Goal: Transaction & Acquisition: Purchase product/service

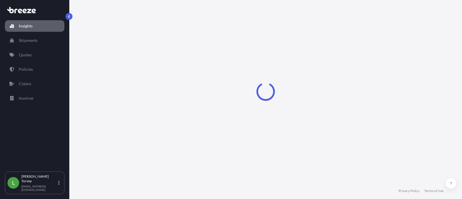
select select "2025"
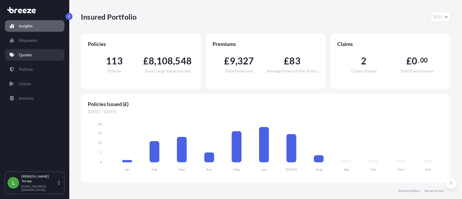
click at [29, 50] on link "Quotes" at bounding box center [34, 55] width 59 height 12
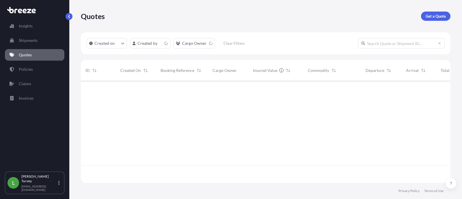
scroll to position [100, 364]
click at [435, 16] on p "Get a Quote" at bounding box center [435, 16] width 20 height 6
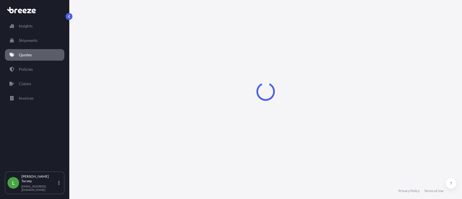
scroll to position [9, 0]
select select "Sea"
select select "1"
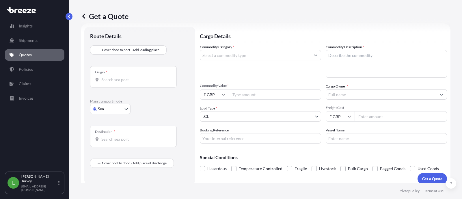
click at [109, 77] on input "Origin *" at bounding box center [135, 80] width 68 height 6
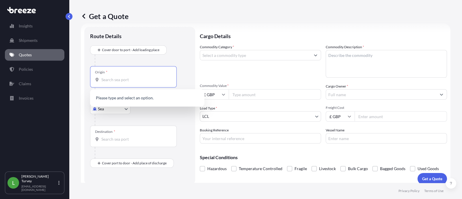
click at [102, 61] on div at bounding box center [142, 61] width 95 height 12
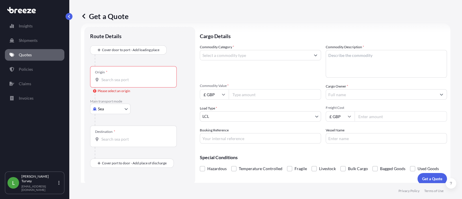
click at [98, 108] on body "0 options available. Insights Shipments Quotes Policies Claims Invoices L [PERS…" at bounding box center [231, 99] width 462 height 199
click at [114, 143] on div "Road" at bounding box center [110, 144] width 36 height 10
select select "Road"
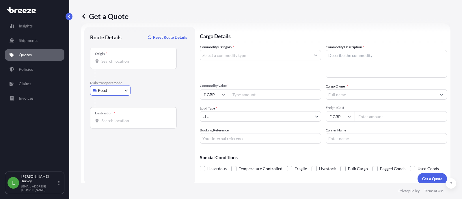
click at [115, 62] on input "Origin *" at bounding box center [135, 61] width 68 height 6
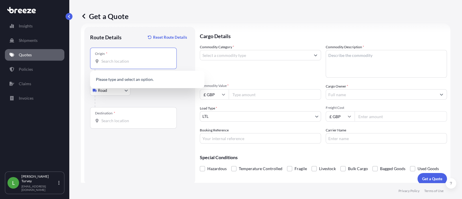
paste input "Telford"
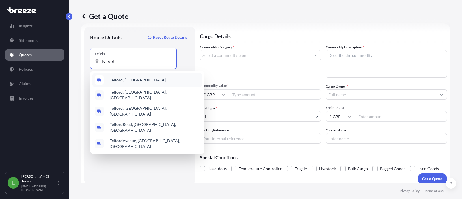
click at [140, 78] on div "[GEOGRAPHIC_DATA] , [GEOGRAPHIC_DATA]" at bounding box center [147, 80] width 110 height 14
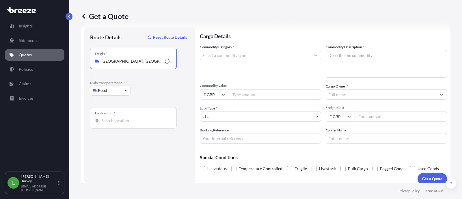
type input "[GEOGRAPHIC_DATA], [GEOGRAPHIC_DATA]"
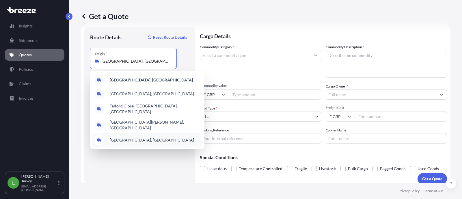
click at [98, 186] on footer "Privacy Policy Terms of Use" at bounding box center [265, 191] width 392 height 16
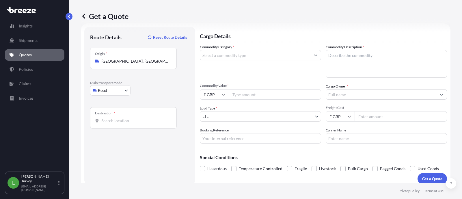
click at [117, 117] on div "Destination *" at bounding box center [133, 117] width 87 height 21
click at [117, 118] on input "Destination *" at bounding box center [135, 121] width 68 height 6
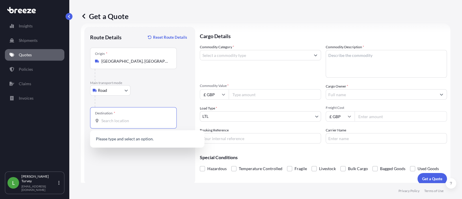
click at [117, 118] on input "Destination *" at bounding box center [135, 121] width 68 height 6
paste input "Troisdorf"
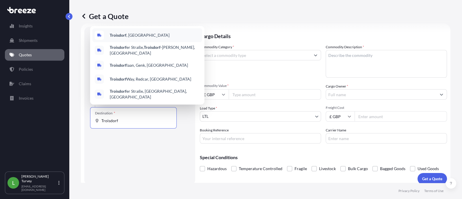
click at [136, 38] on span "[GEOGRAPHIC_DATA] , [GEOGRAPHIC_DATA]" at bounding box center [140, 35] width 60 height 6
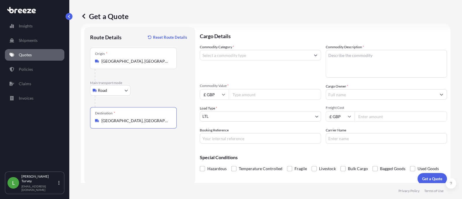
type input "[GEOGRAPHIC_DATA], [GEOGRAPHIC_DATA]"
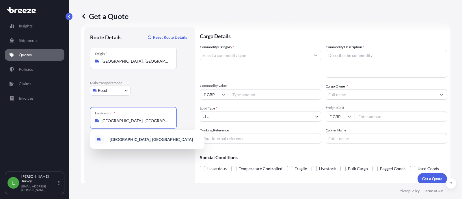
click at [249, 91] on input "Commodity Value *" at bounding box center [275, 94] width 92 height 10
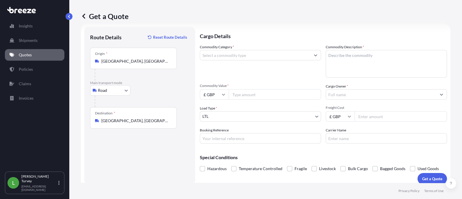
paste input "62300"
type input "62300"
click at [238, 82] on div "Commodity Category * Commodity Description * Commodity Value * £ GBP 62300 Carg…" at bounding box center [323, 93] width 247 height 99
click at [239, 54] on input "Commodity Category *" at bounding box center [255, 55] width 110 height 10
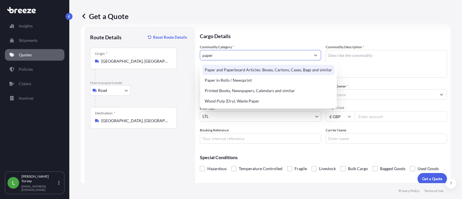
click at [294, 71] on div "Paper and Paperboard Articles: Boxes, Cartons, Cases, Bags and similar" at bounding box center [268, 70] width 132 height 10
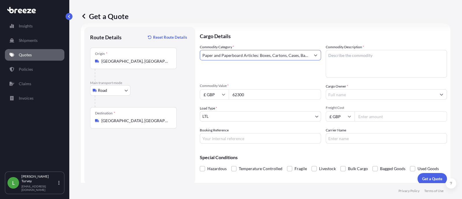
click at [293, 55] on input "Paper and Paperboard Articles: Boxes, Cartons, Cases, Bags and similar" at bounding box center [255, 55] width 110 height 10
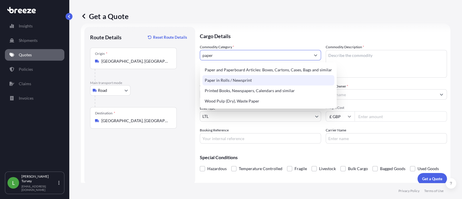
click at [266, 78] on div "Paper in Rolls / Newsprint" at bounding box center [268, 80] width 132 height 10
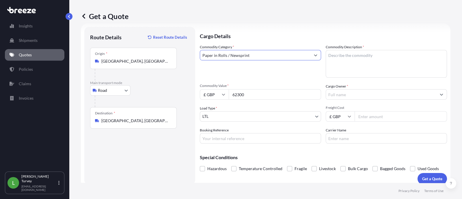
type input "Paper in Rolls / Newsprint"
click at [346, 70] on textarea "Commodity Description *" at bounding box center [385, 64] width 121 height 28
type textarea "paper"
click at [381, 116] on input "Freight Cost" at bounding box center [400, 116] width 92 height 10
type input "1815"
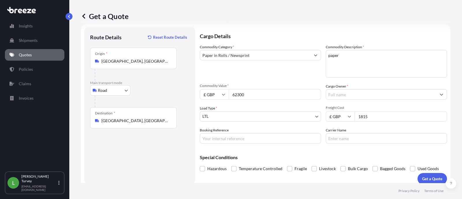
click at [263, 136] on input "Booking Reference" at bounding box center [260, 138] width 121 height 10
click at [422, 181] on p "Get a Quote" at bounding box center [432, 179] width 20 height 6
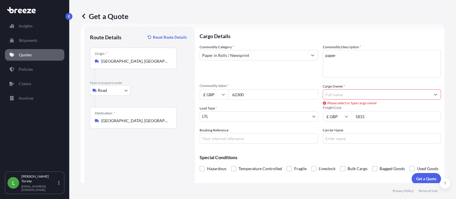
click at [346, 97] on input "Cargo Owner *" at bounding box center [377, 94] width 108 height 10
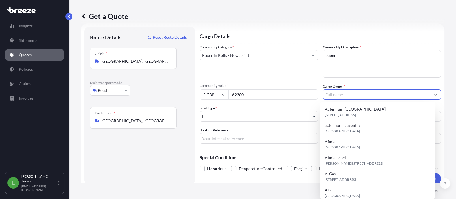
click at [333, 93] on input "Cargo Owner *" at bounding box center [377, 94] width 108 height 10
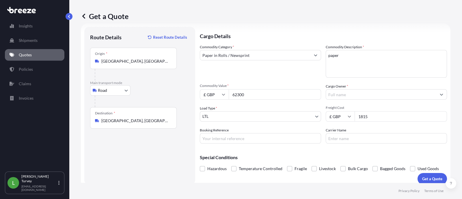
click at [351, 100] on body "Insights Shipments Quotes Policies Claims Invoices L [PERSON_NAME] [EMAIL_ADDRE…" at bounding box center [231, 99] width 462 height 199
click at [340, 100] on div "Commodity Category * Paper in Rolls / Newsprint Commodity Description * paper C…" at bounding box center [323, 93] width 247 height 99
click at [340, 98] on input "Cargo Owner *" at bounding box center [381, 94] width 110 height 10
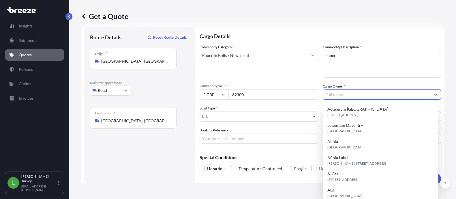
click at [335, 93] on input "Cargo Owner *" at bounding box center [377, 94] width 108 height 10
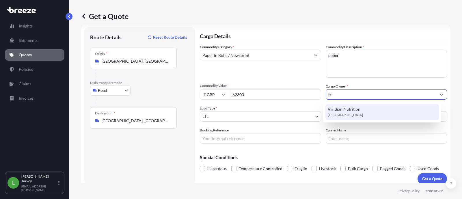
click at [353, 96] on input "tri" at bounding box center [381, 94] width 110 height 10
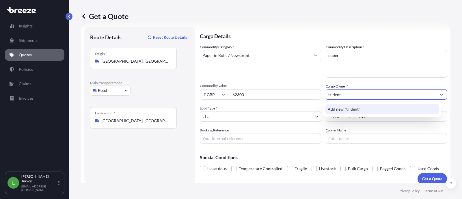
click at [363, 107] on div "Add new "trident"" at bounding box center [381, 109] width 113 height 10
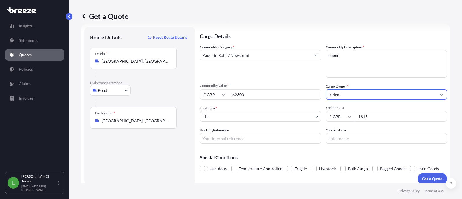
type input "trident"
click at [371, 137] on input "Carrier Name" at bounding box center [385, 138] width 121 height 10
click at [422, 179] on p "Get a Quote" at bounding box center [432, 179] width 20 height 6
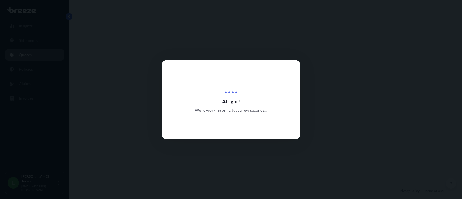
select select "Road"
select select "1"
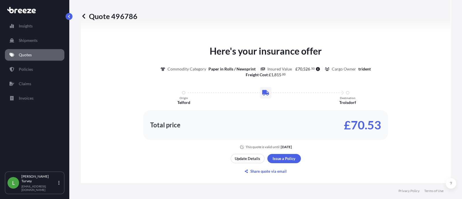
scroll to position [248, 0]
